Goal: Information Seeking & Learning: Learn about a topic

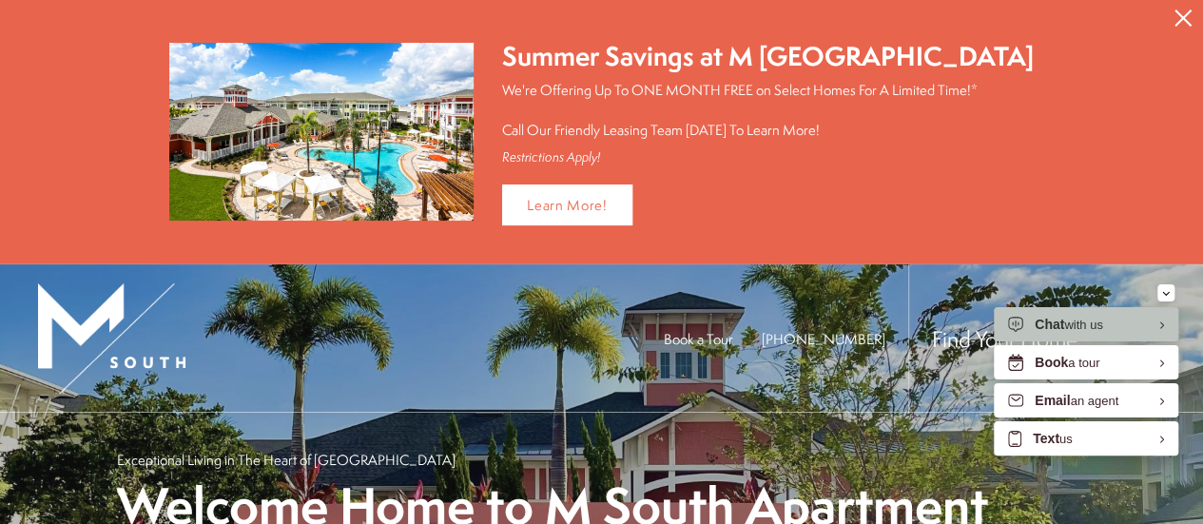
click at [1172, 14] on button "Proceed To Website" at bounding box center [1183, 18] width 40 height 36
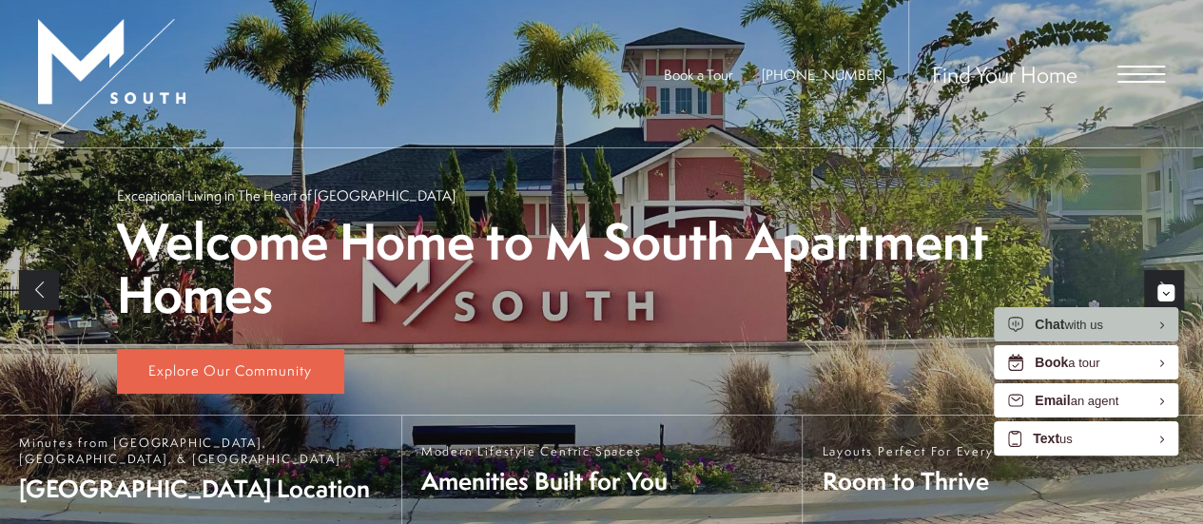
click at [1144, 75] on span "Open Menu" at bounding box center [1141, 74] width 48 height 17
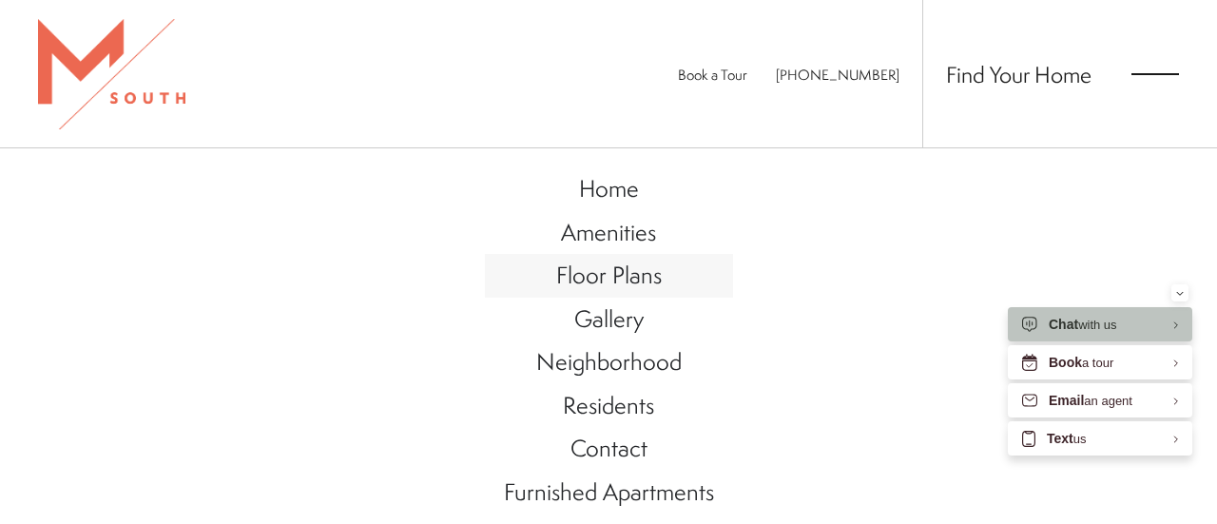
click at [583, 280] on span "Floor Plans" at bounding box center [609, 275] width 106 height 32
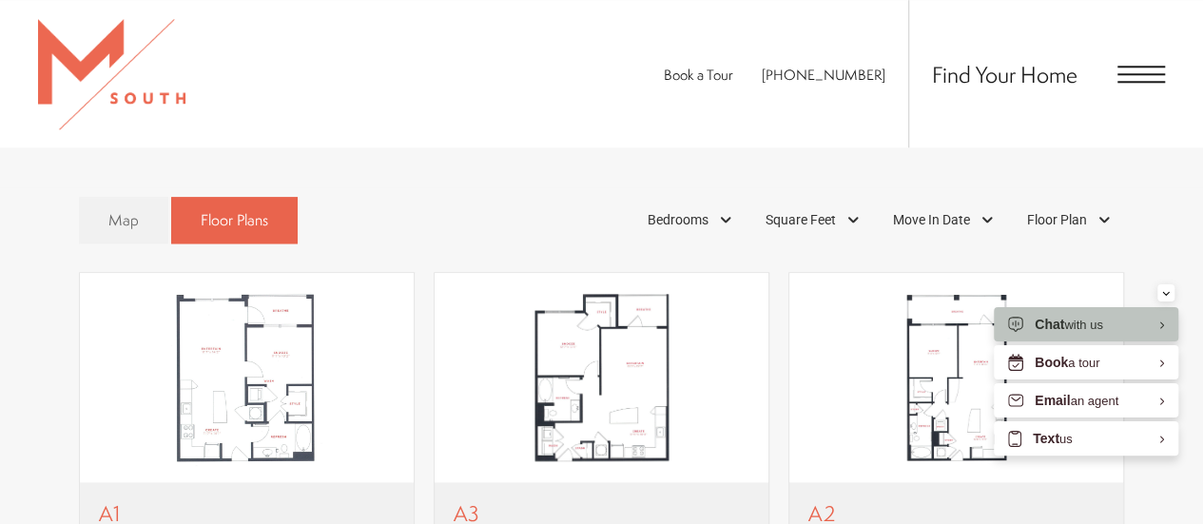
scroll to position [945, 0]
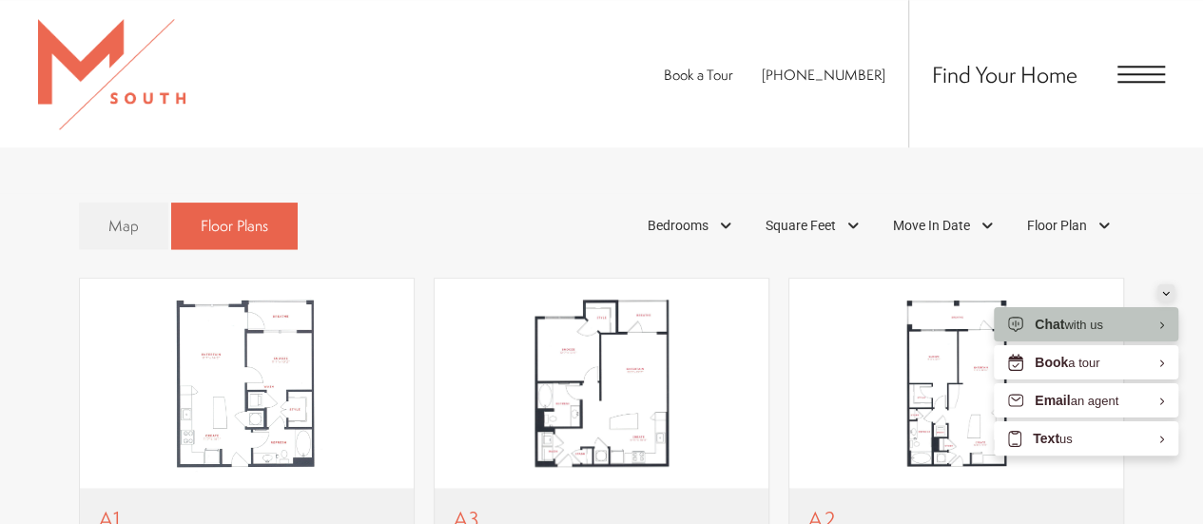
click at [1166, 292] on icon "Minimize" at bounding box center [1166, 293] width 8 height 5
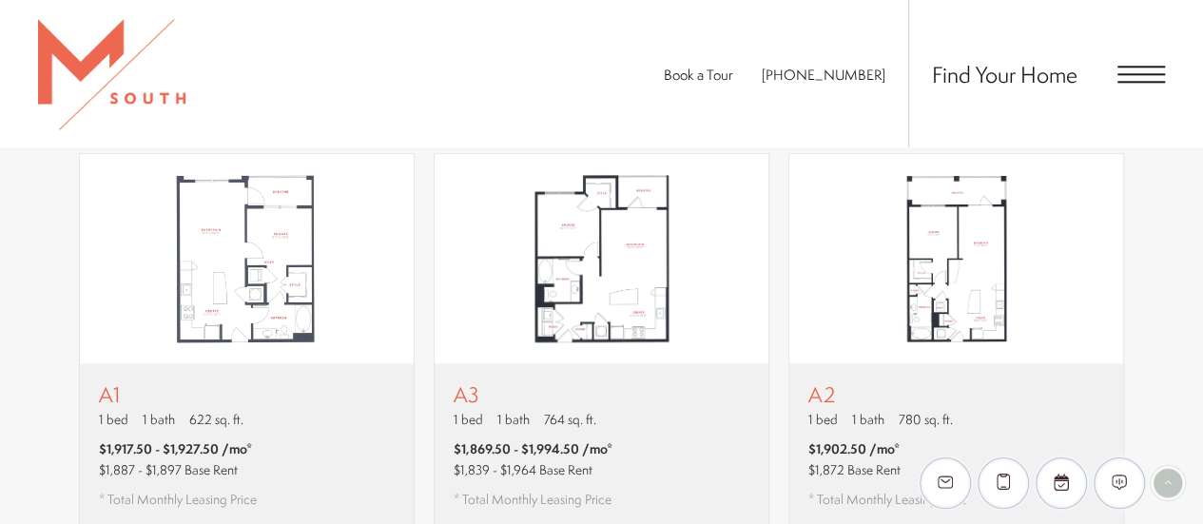
scroll to position [1040, 0]
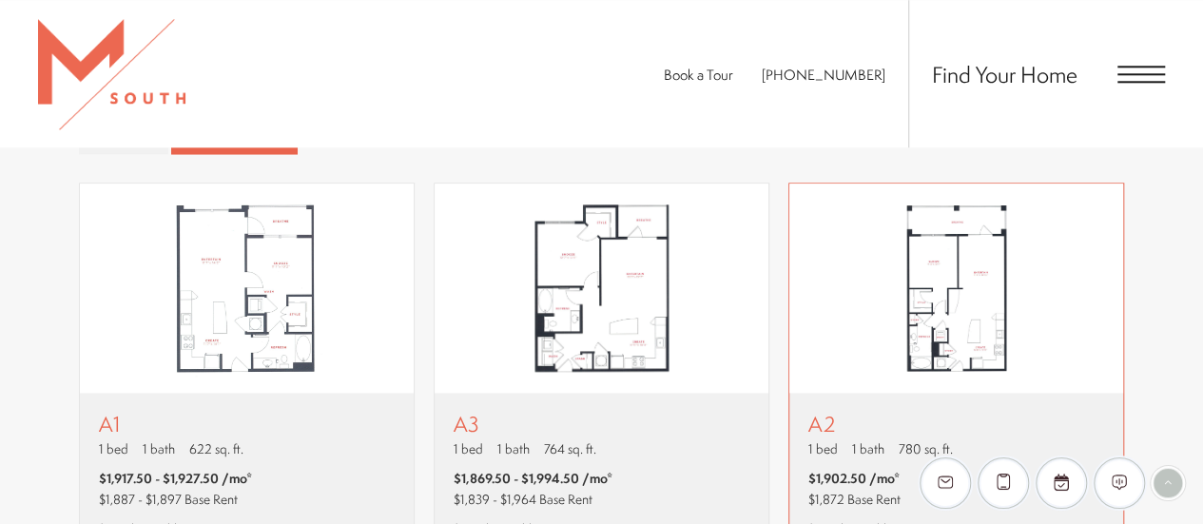
click at [842, 412] on p "A2" at bounding box center [887, 424] width 158 height 24
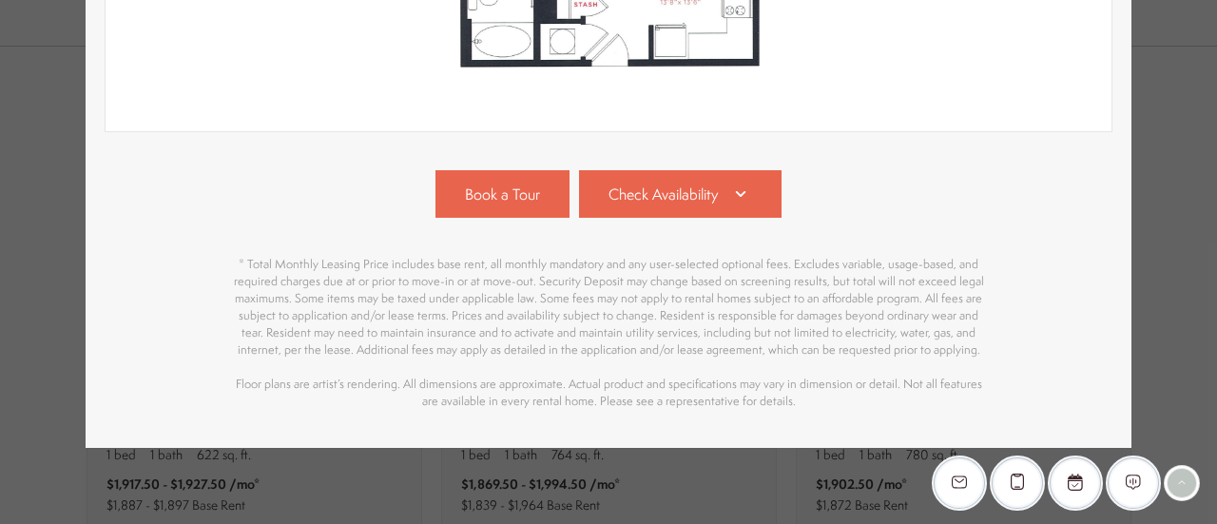
scroll to position [726, 0]
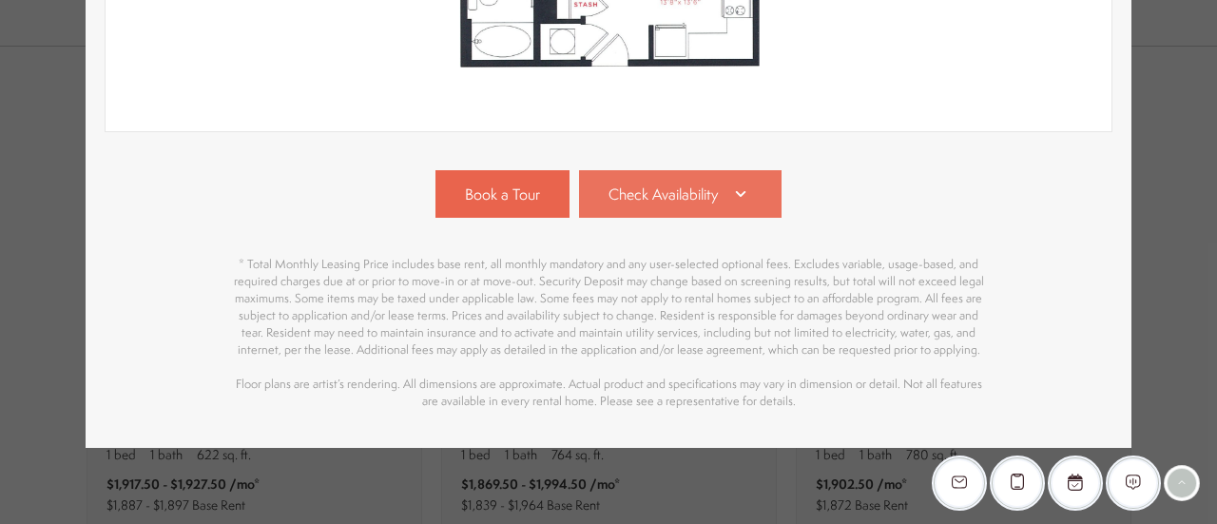
click at [761, 194] on link "Check Availability" at bounding box center [680, 194] width 203 height 48
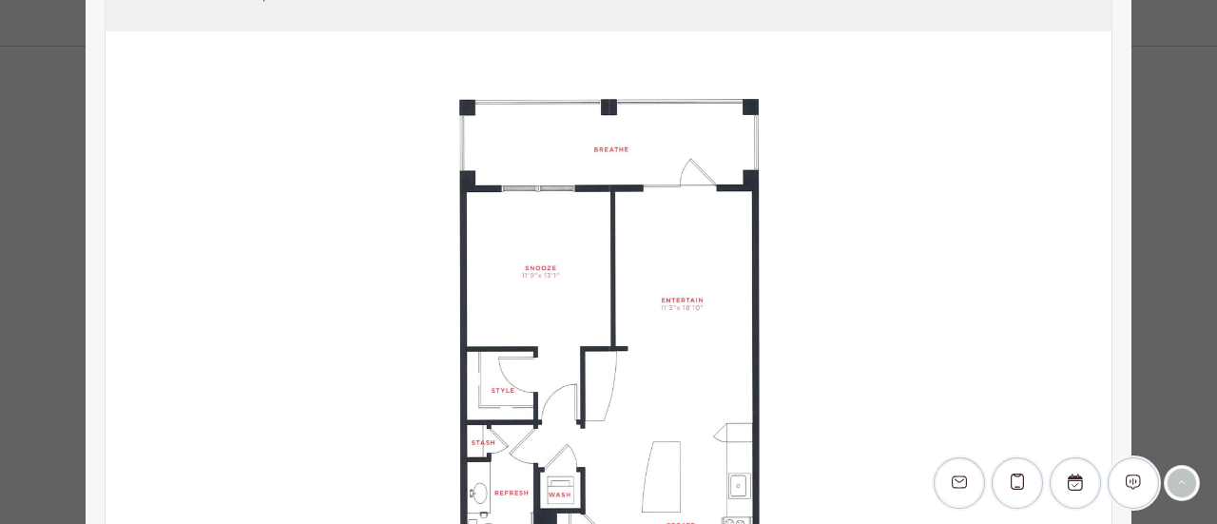
scroll to position [0, 0]
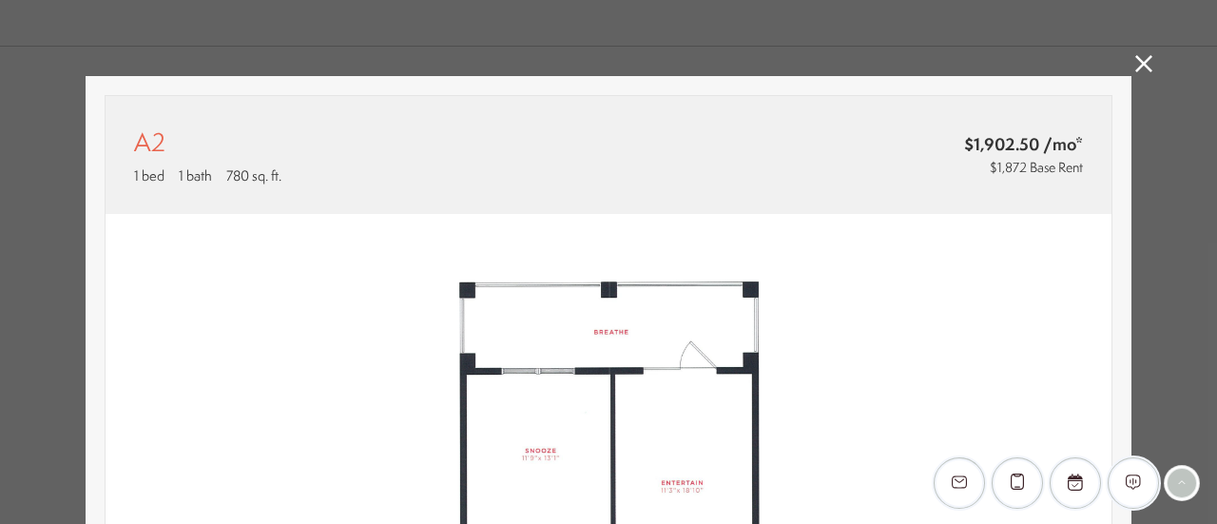
click at [1141, 64] on icon at bounding box center [1143, 63] width 17 height 17
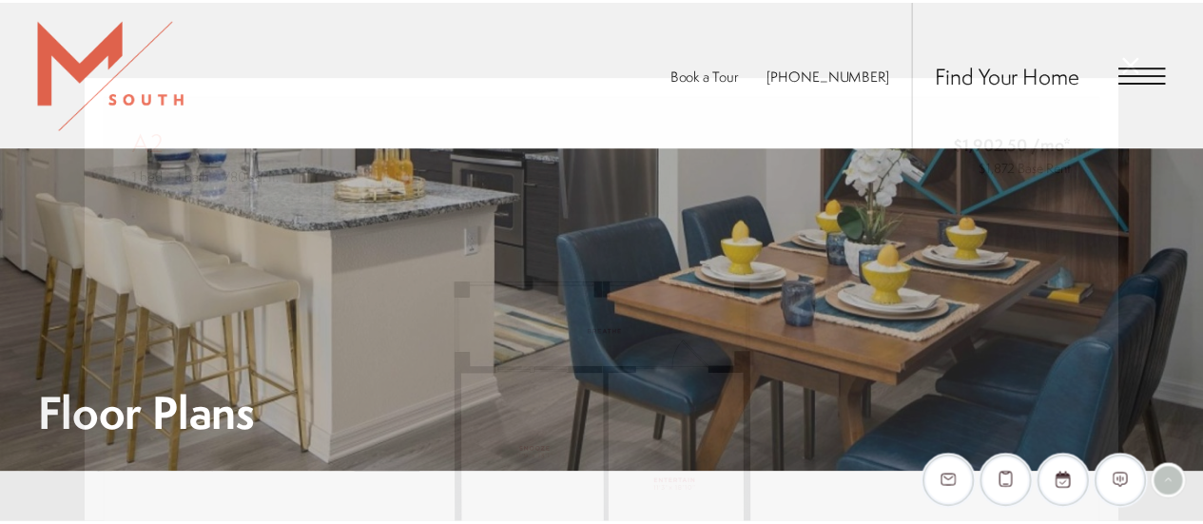
scroll to position [1040, 0]
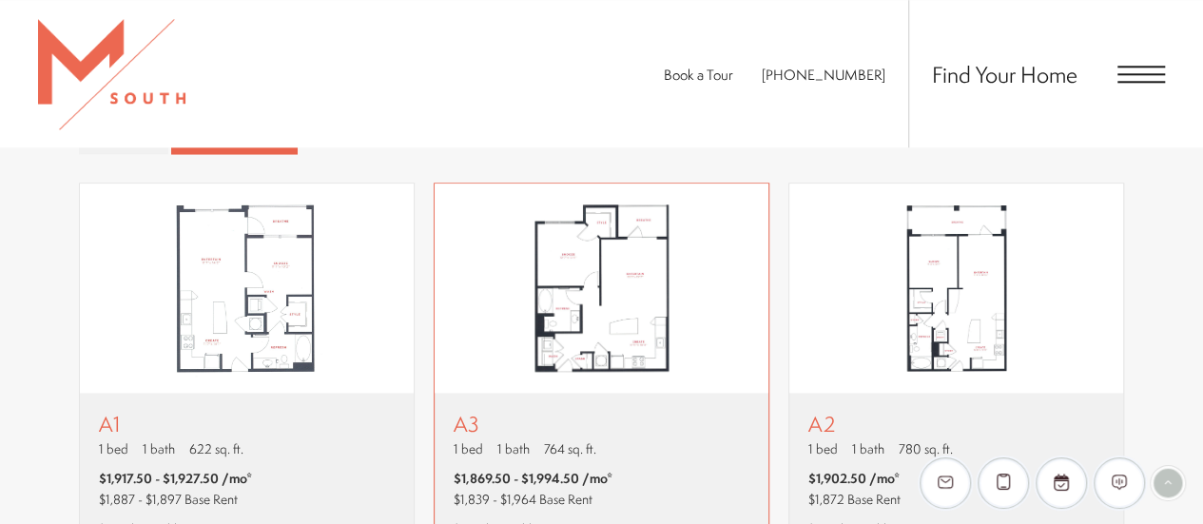
click at [520, 412] on p "A3" at bounding box center [533, 424] width 159 height 24
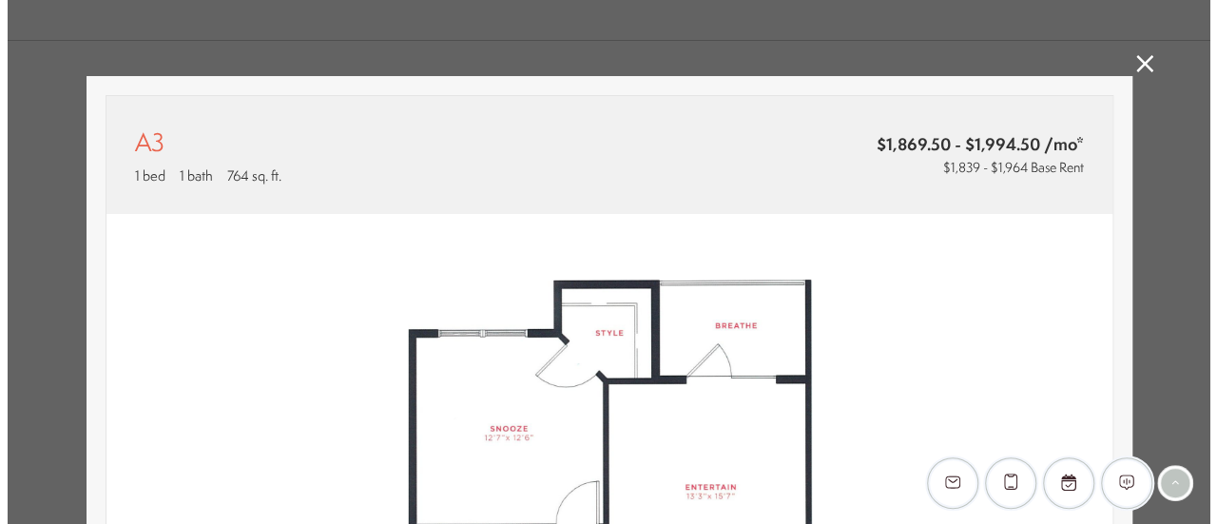
scroll to position [0, 0]
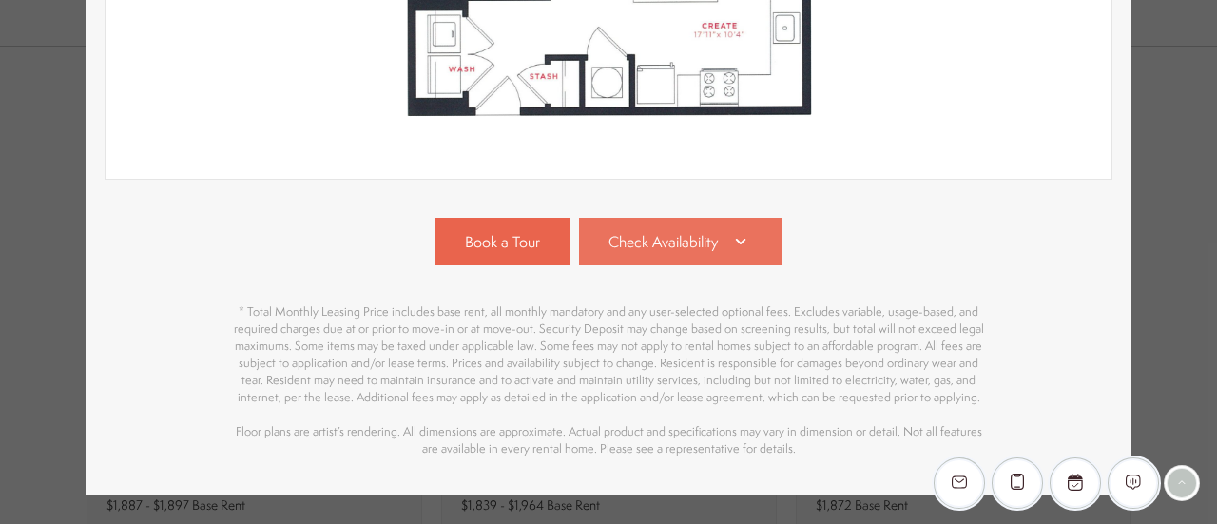
click at [729, 244] on icon at bounding box center [740, 241] width 23 height 23
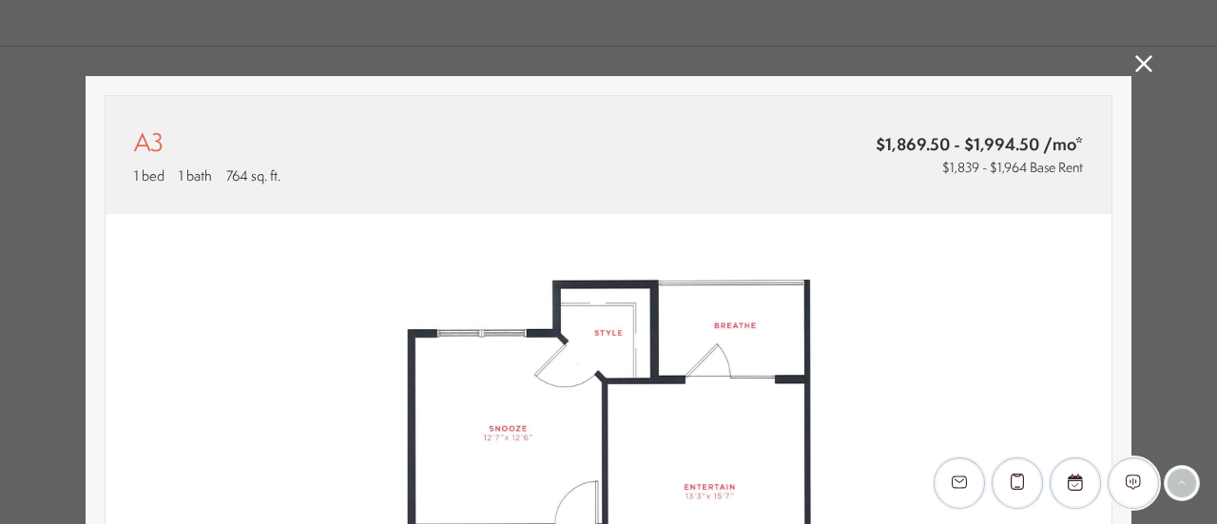
click at [1136, 66] on icon at bounding box center [1143, 63] width 17 height 17
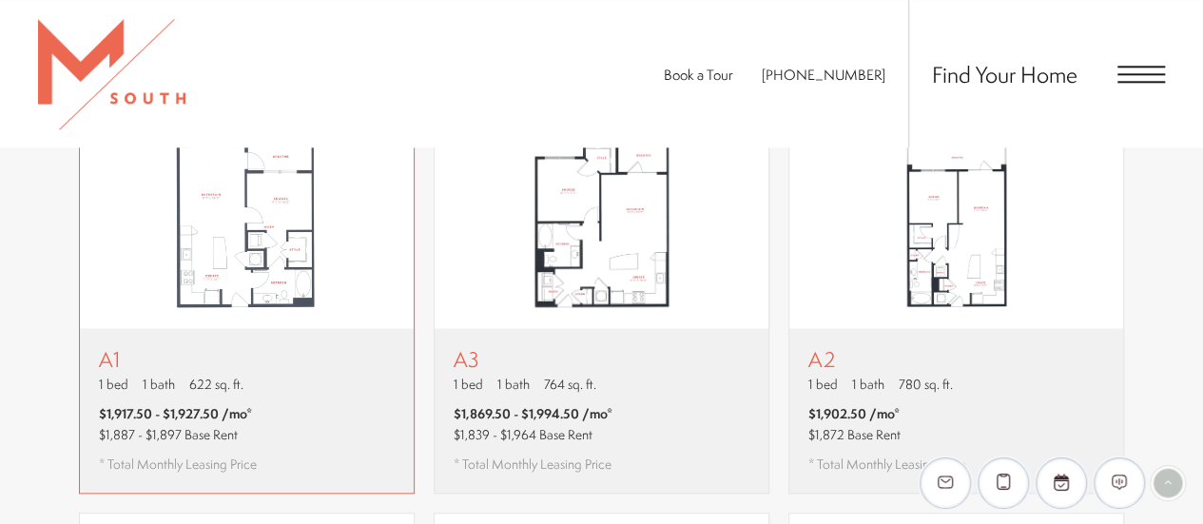
scroll to position [1135, 0]
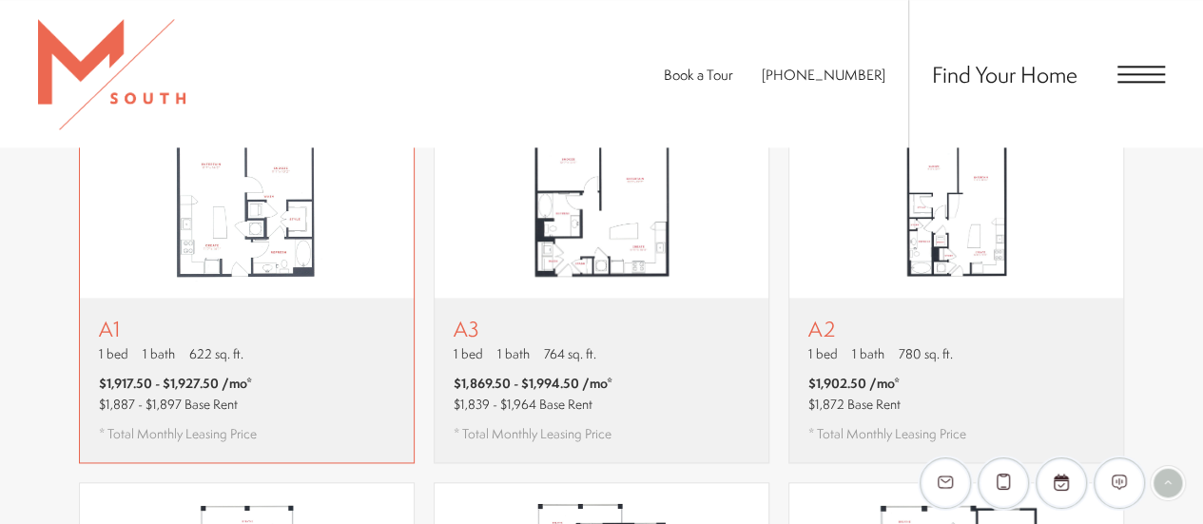
click at [235, 317] on p "A1" at bounding box center [178, 329] width 158 height 24
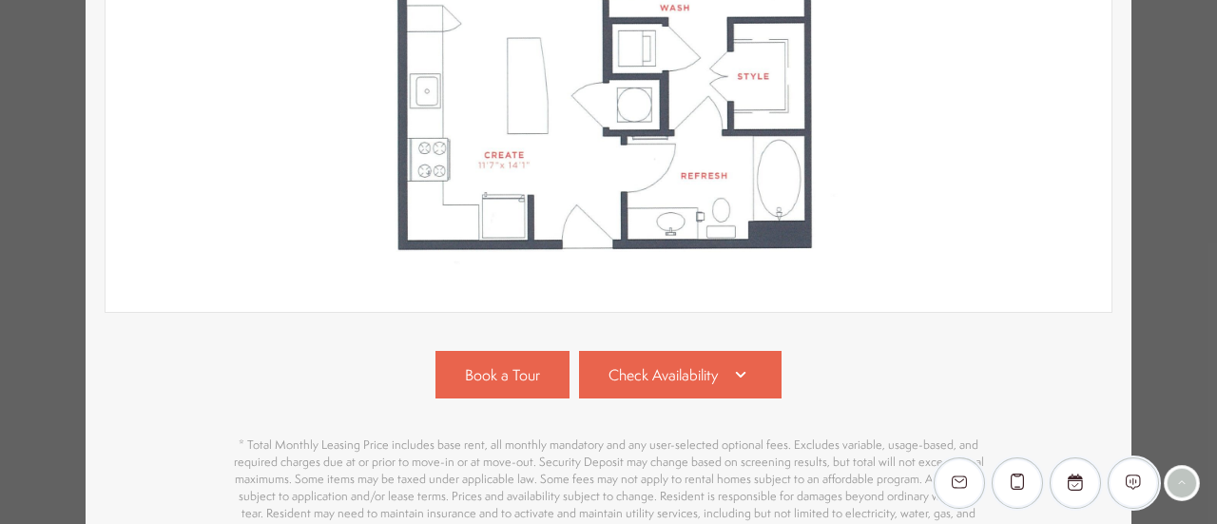
scroll to position [726, 0]
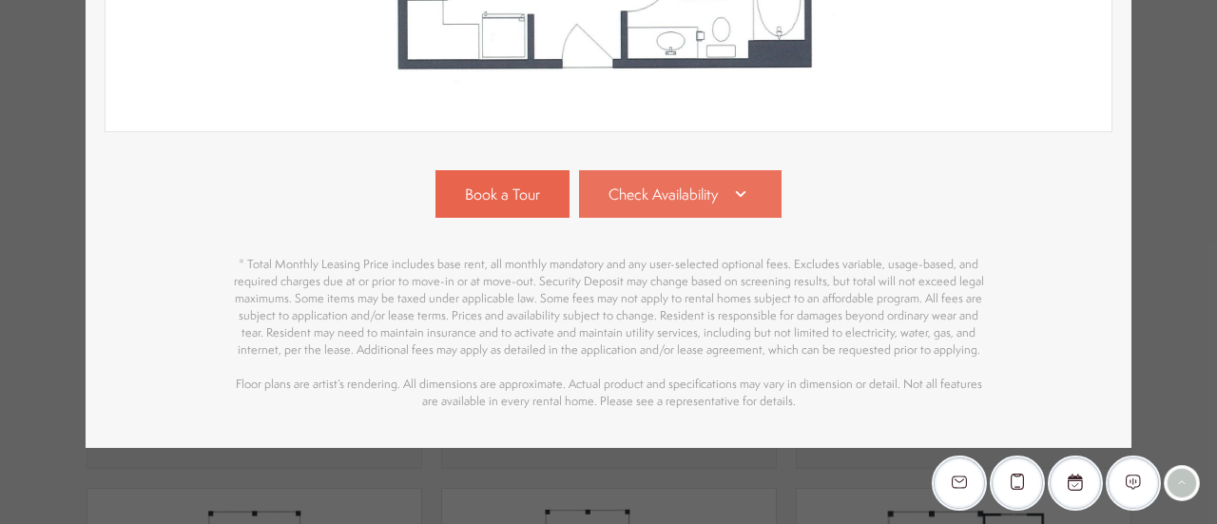
click at [729, 189] on icon at bounding box center [740, 194] width 23 height 23
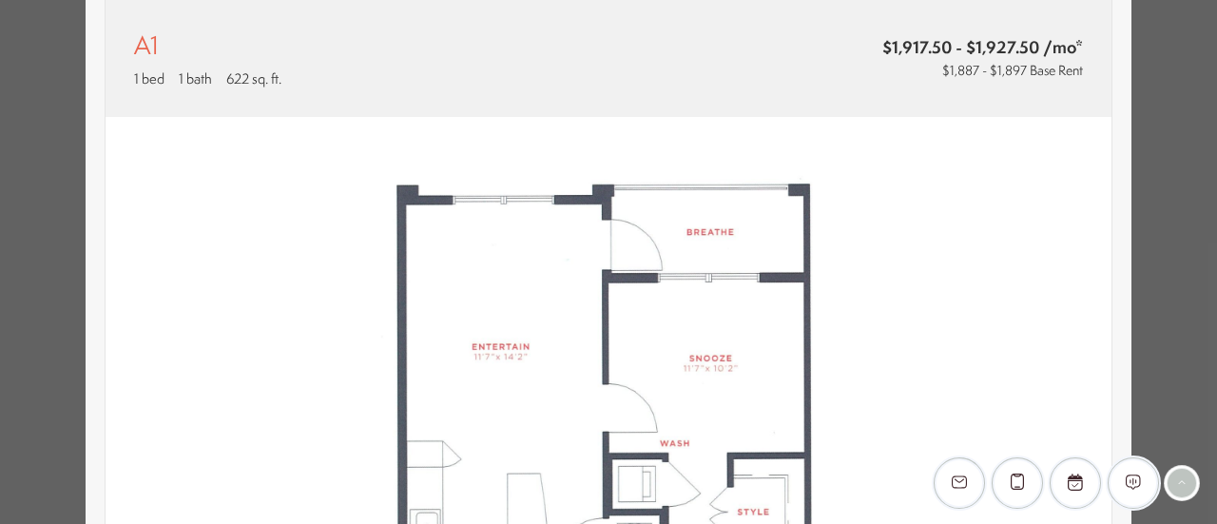
scroll to position [0, 0]
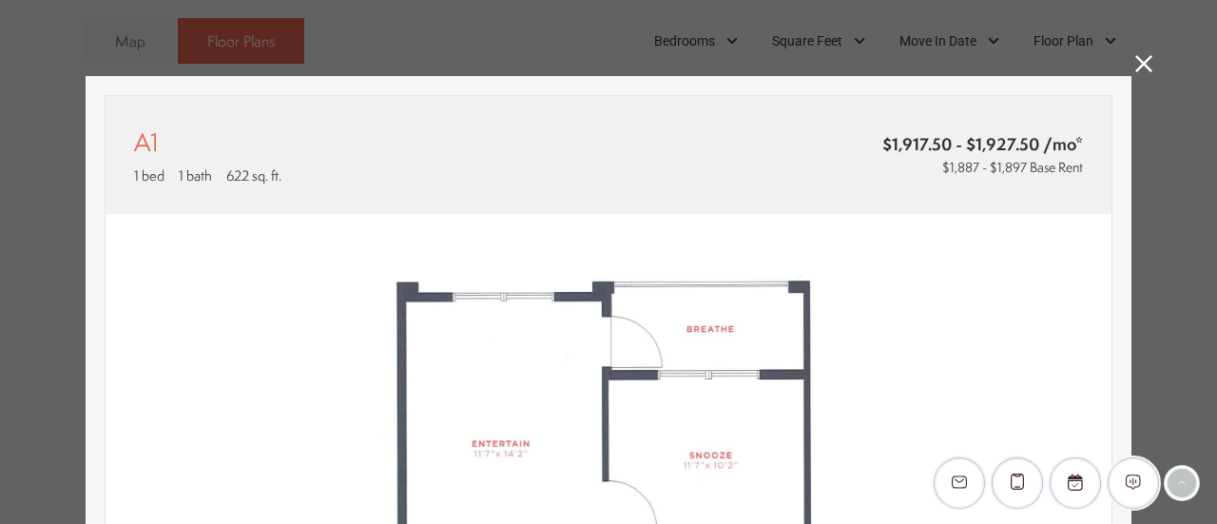
click at [1135, 63] on icon at bounding box center [1143, 63] width 17 height 17
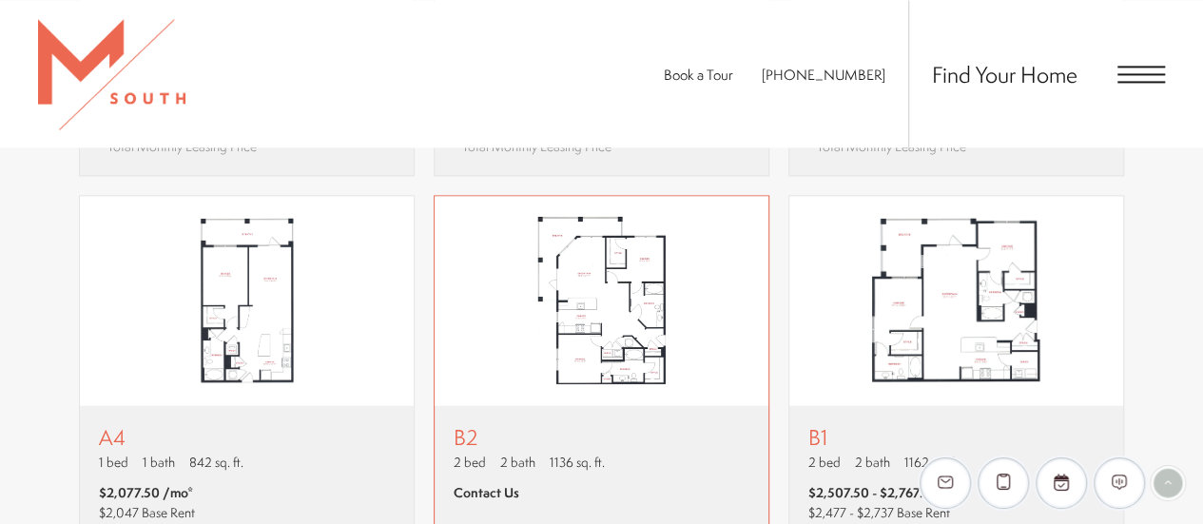
scroll to position [1611, 0]
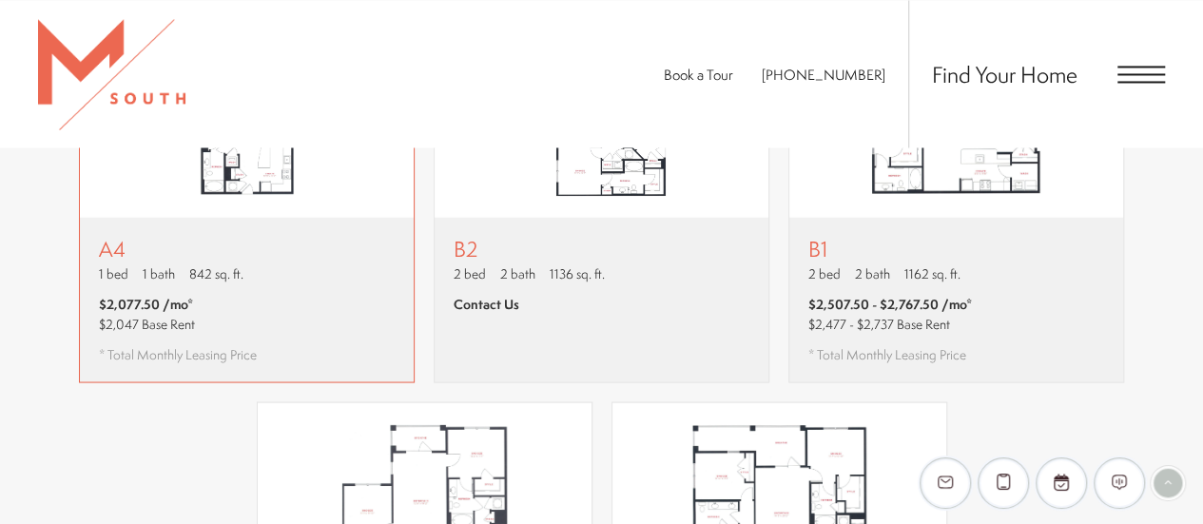
click at [254, 261] on div "A4 1 bed 1 bath 842 sq. ft. $2,077.50 /mo* $2,047 Base Rent * Total Monthly Lea…" at bounding box center [178, 299] width 158 height 126
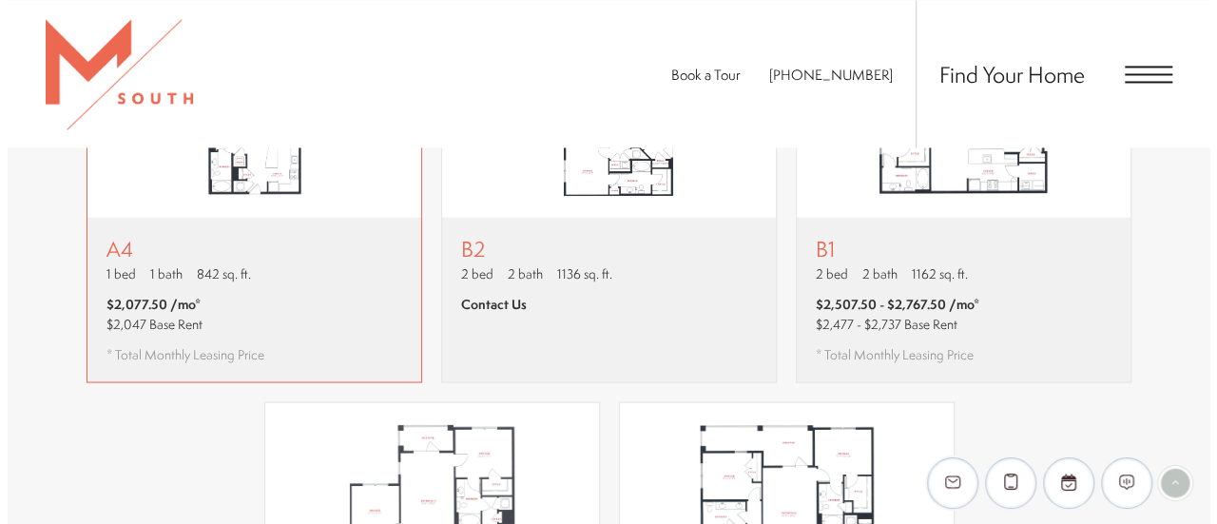
scroll to position [0, 0]
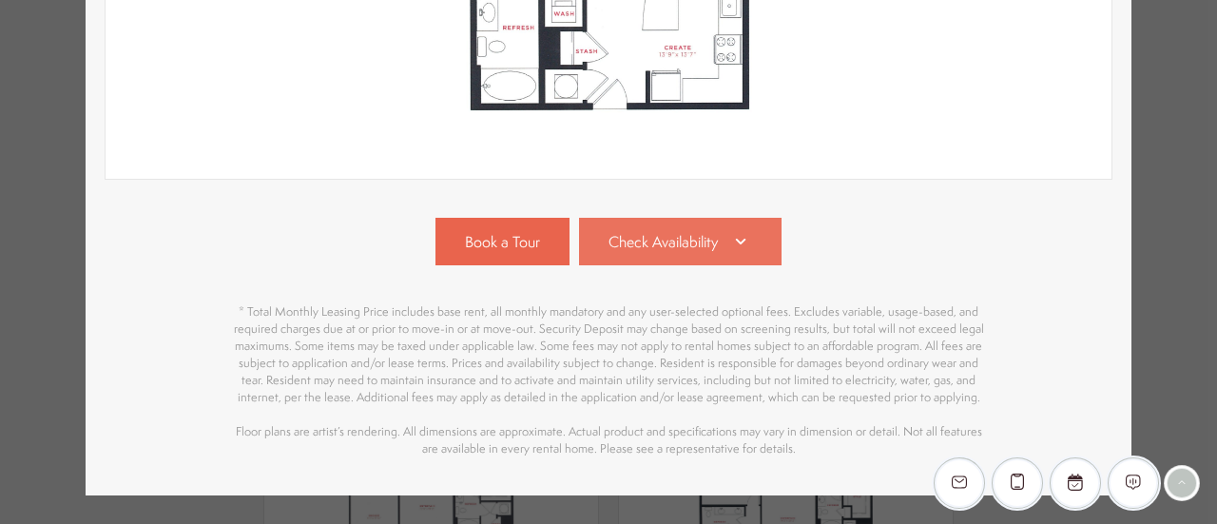
click at [707, 246] on span "Check Availability" at bounding box center [662, 242] width 109 height 22
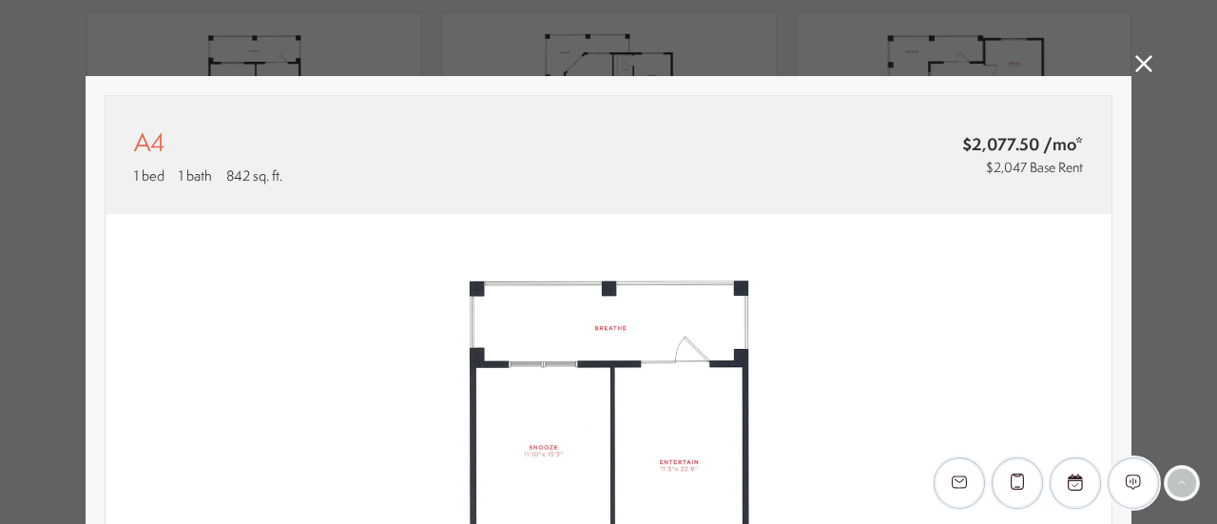
drag, startPoint x: 1140, startPoint y: 63, endPoint x: 1127, endPoint y: 84, distance: 24.8
click at [1140, 63] on icon at bounding box center [1143, 63] width 17 height 17
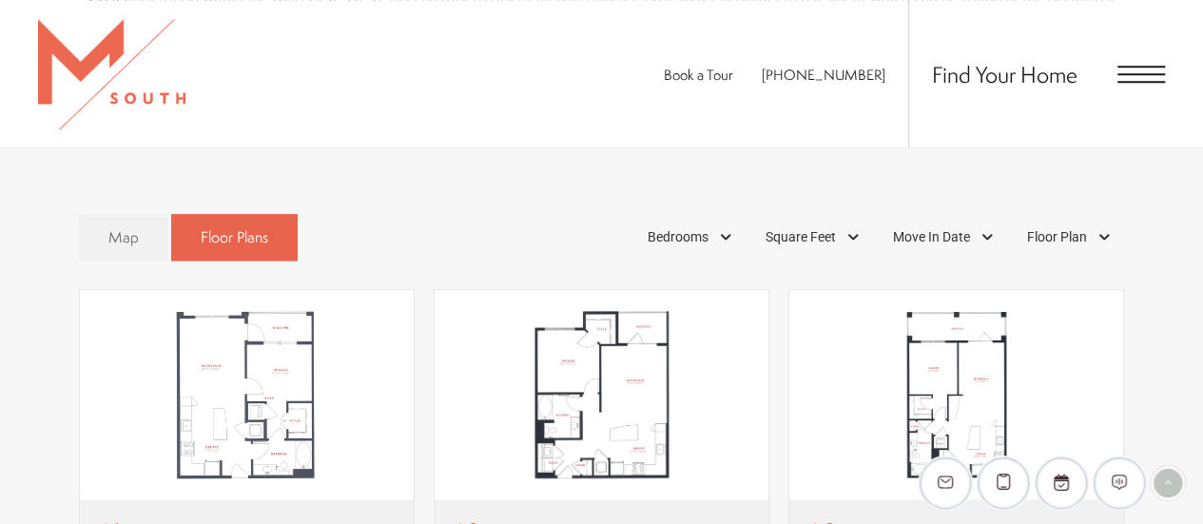
scroll to position [850, 0]
